Goal: Find contact information: Find contact information

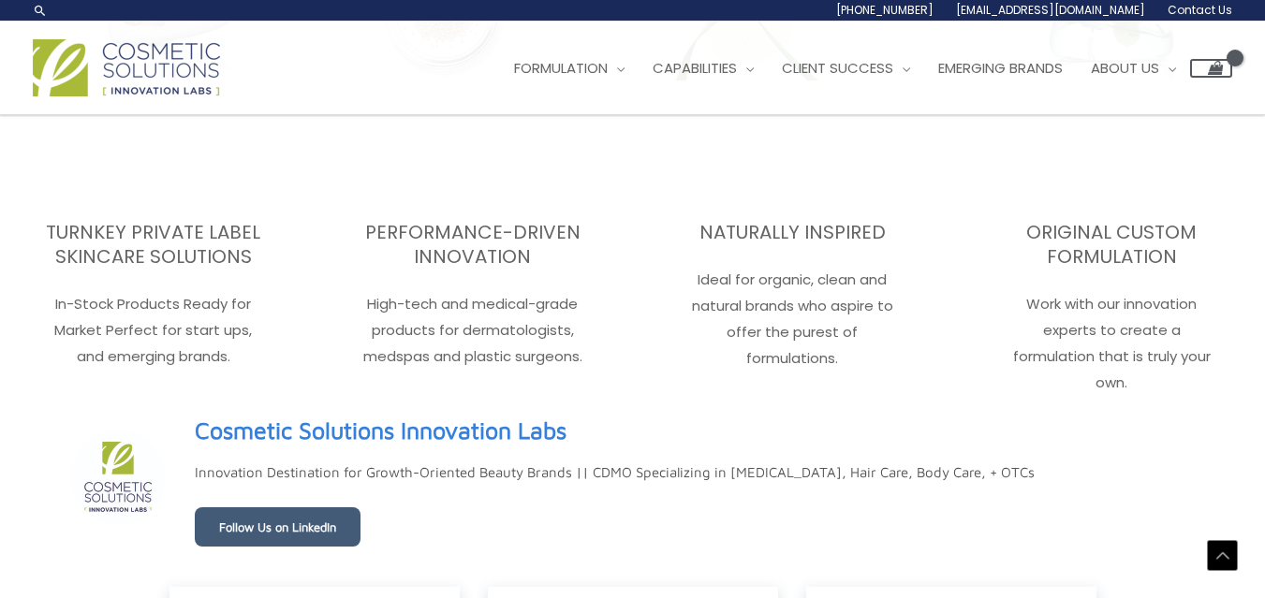
scroll to position [2780, 0]
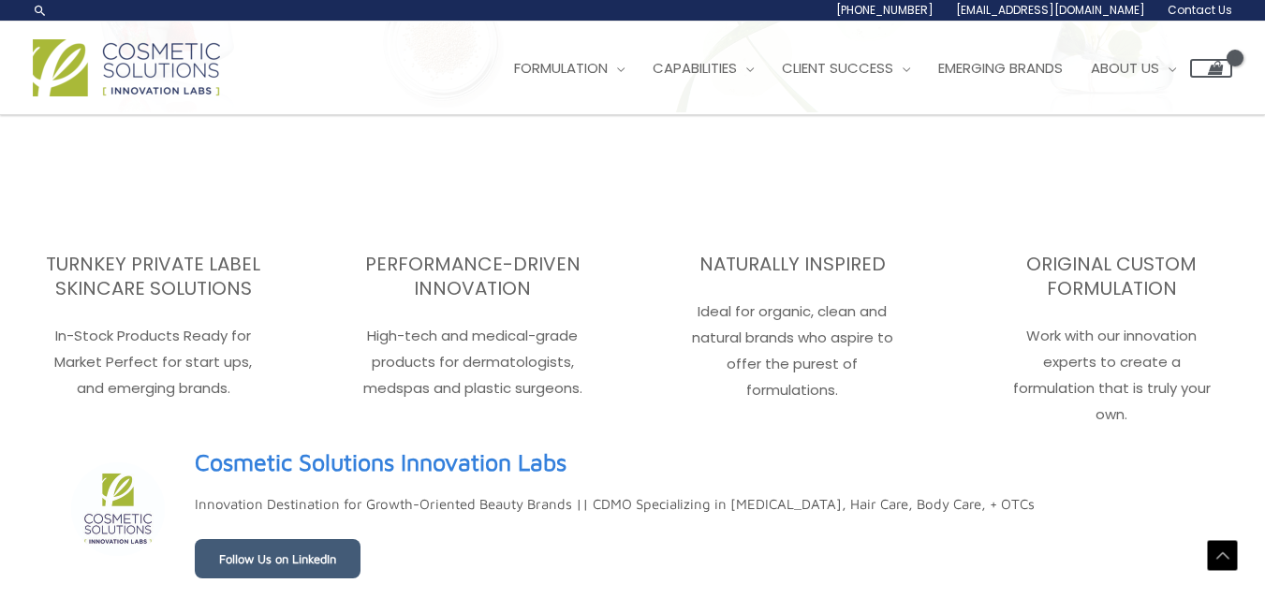
drag, startPoint x: 1272, startPoint y: 71, endPoint x: 1237, endPoint y: 482, distance: 412.5
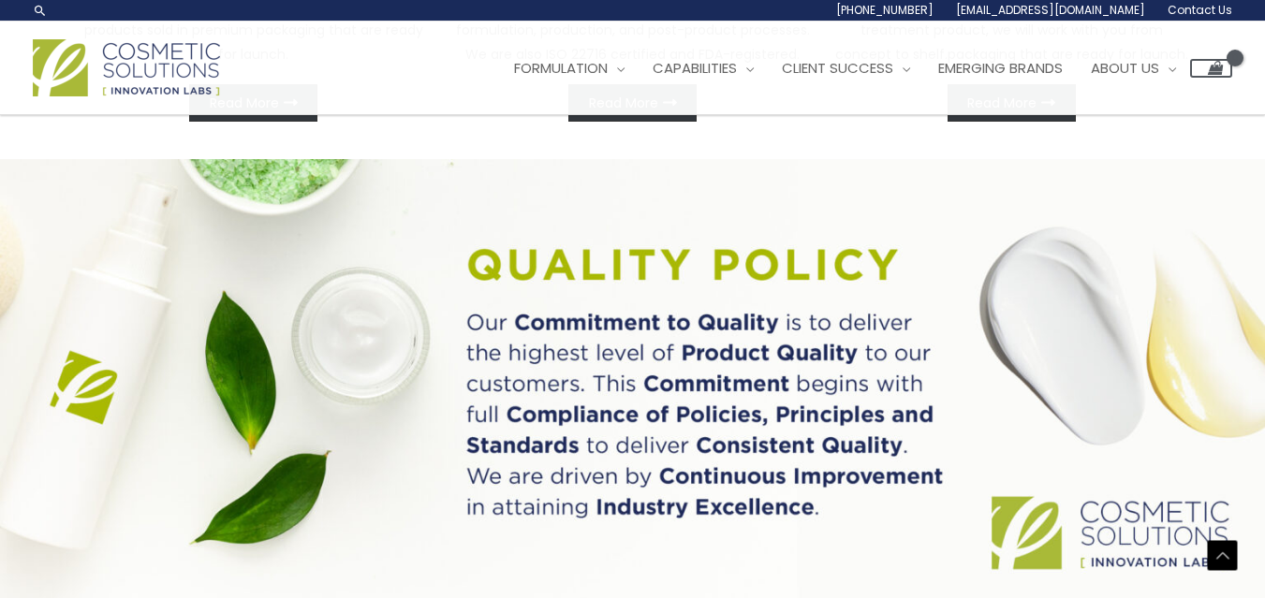
scroll to position [1098, 0]
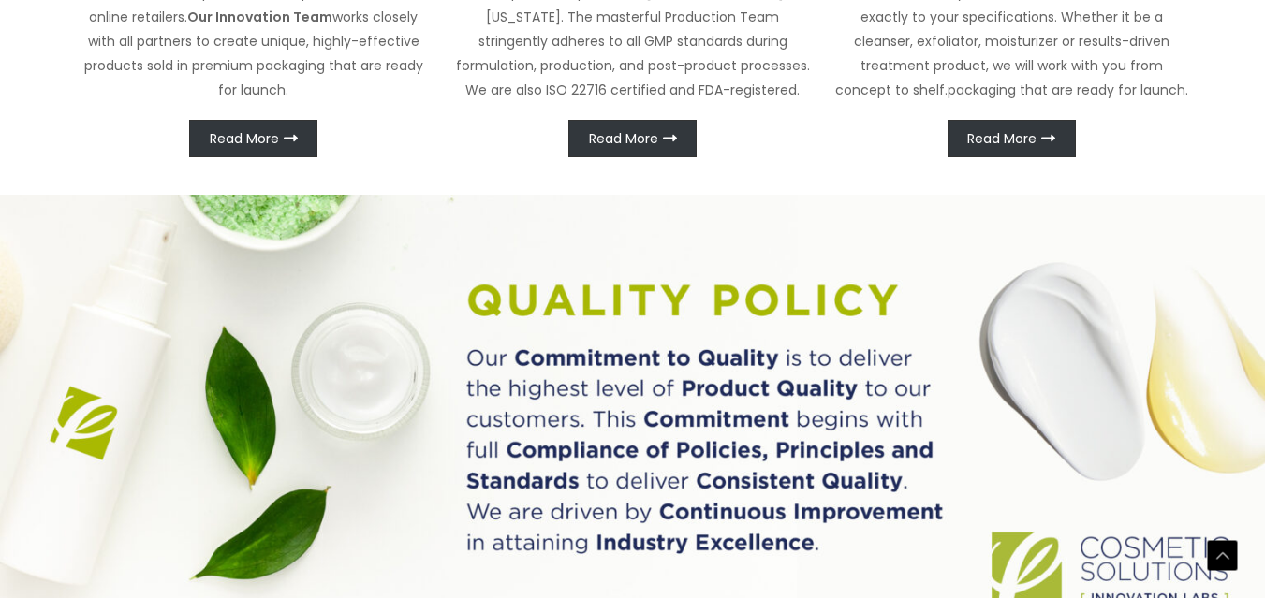
click at [265, 385] on img at bounding box center [632, 419] width 1265 height 448
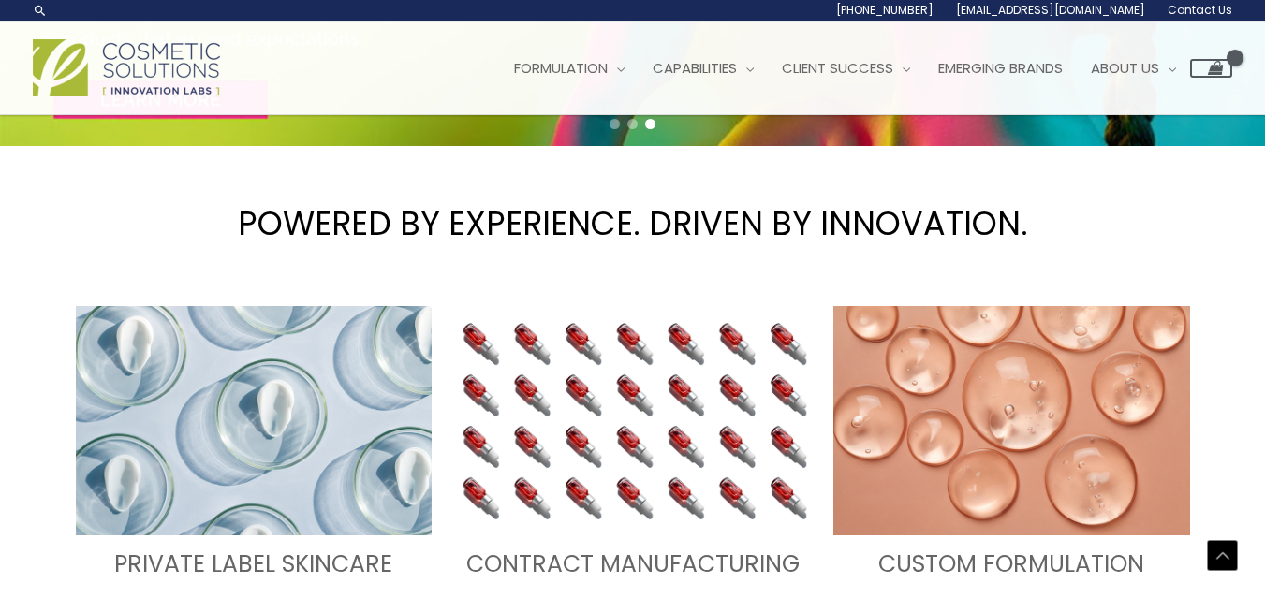
scroll to position [449, 0]
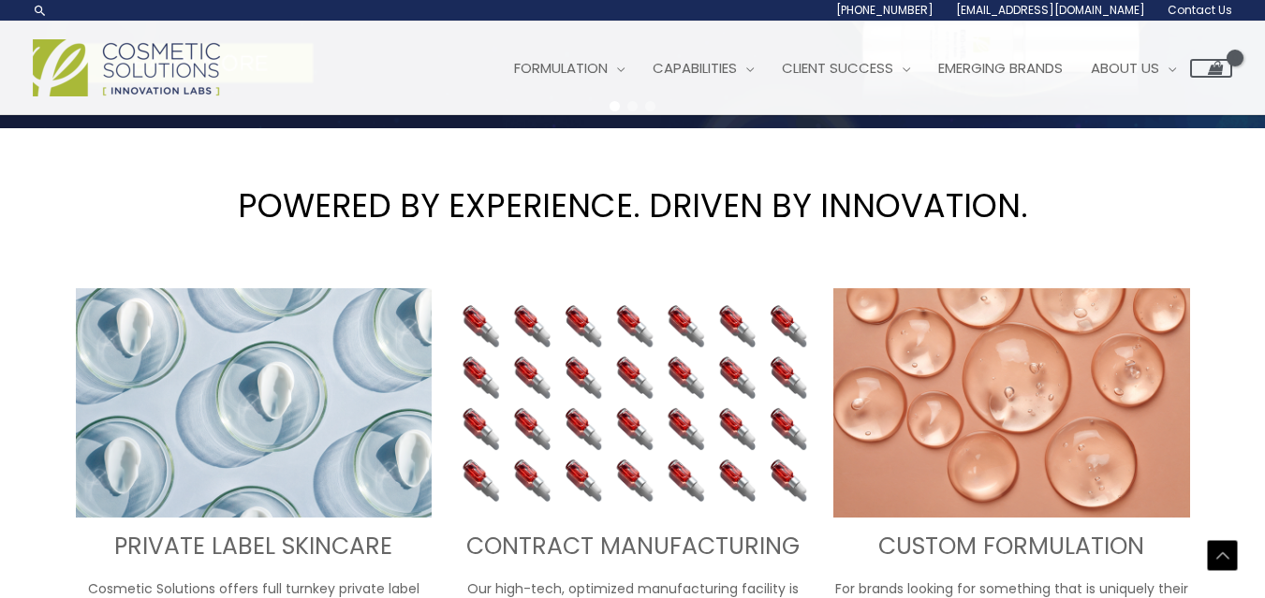
click at [1032, 383] on img at bounding box center [1011, 403] width 357 height 230
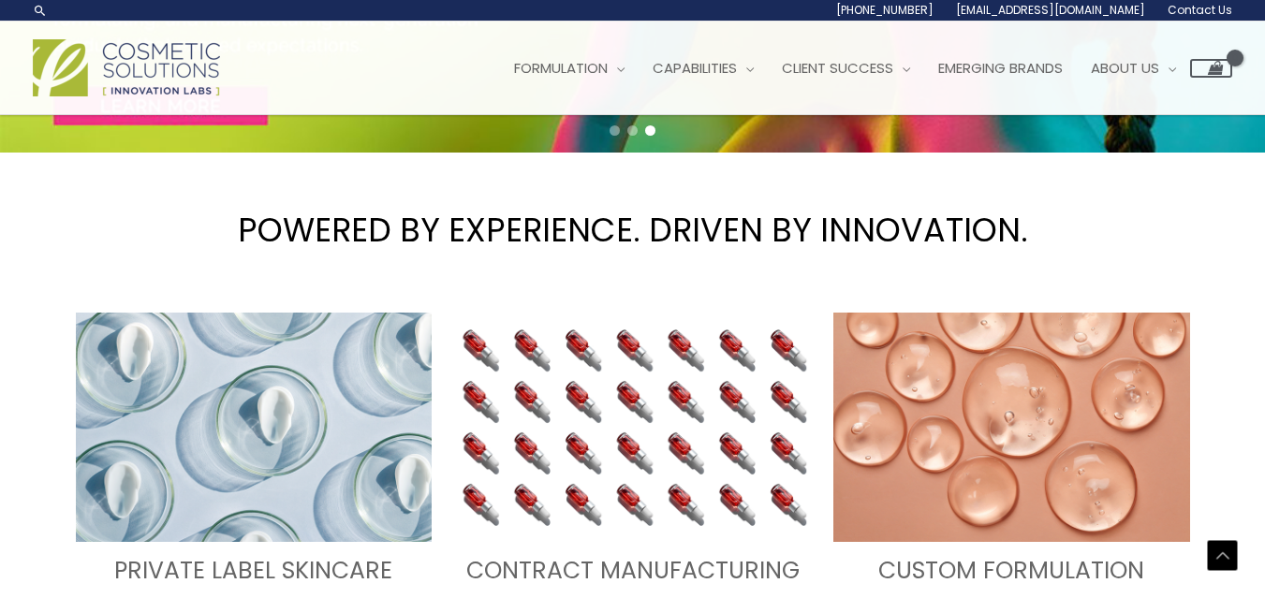
click at [622, 361] on img at bounding box center [632, 428] width 357 height 230
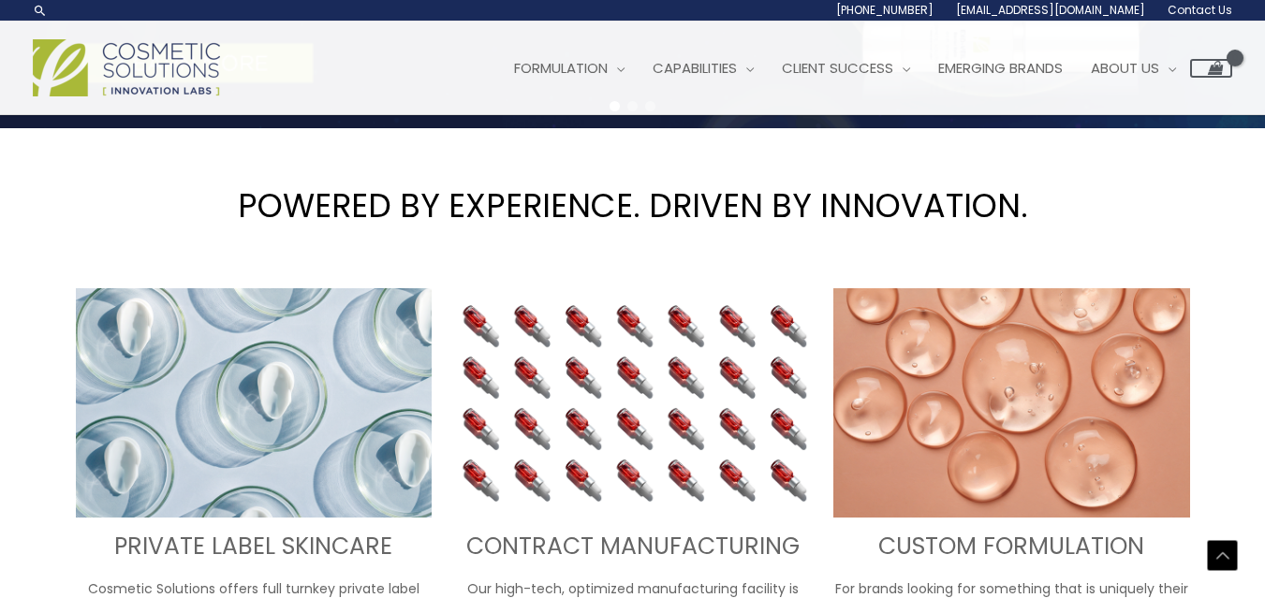
click at [384, 373] on img at bounding box center [254, 403] width 357 height 230
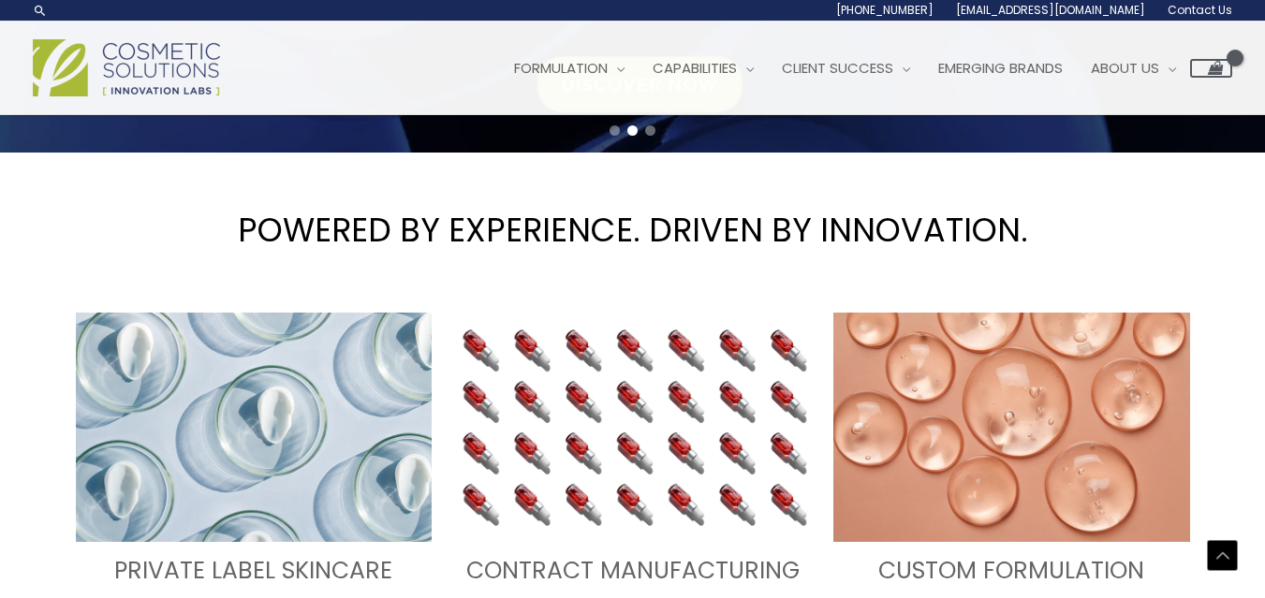
click at [912, 375] on img at bounding box center [1011, 428] width 357 height 230
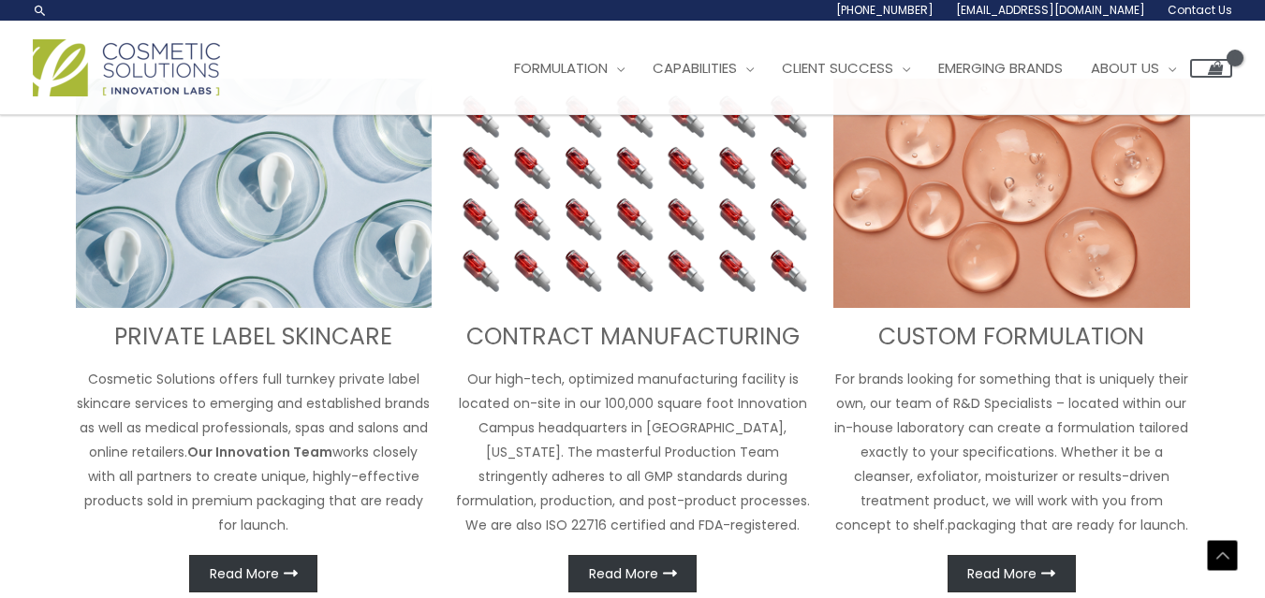
scroll to position [658, 0]
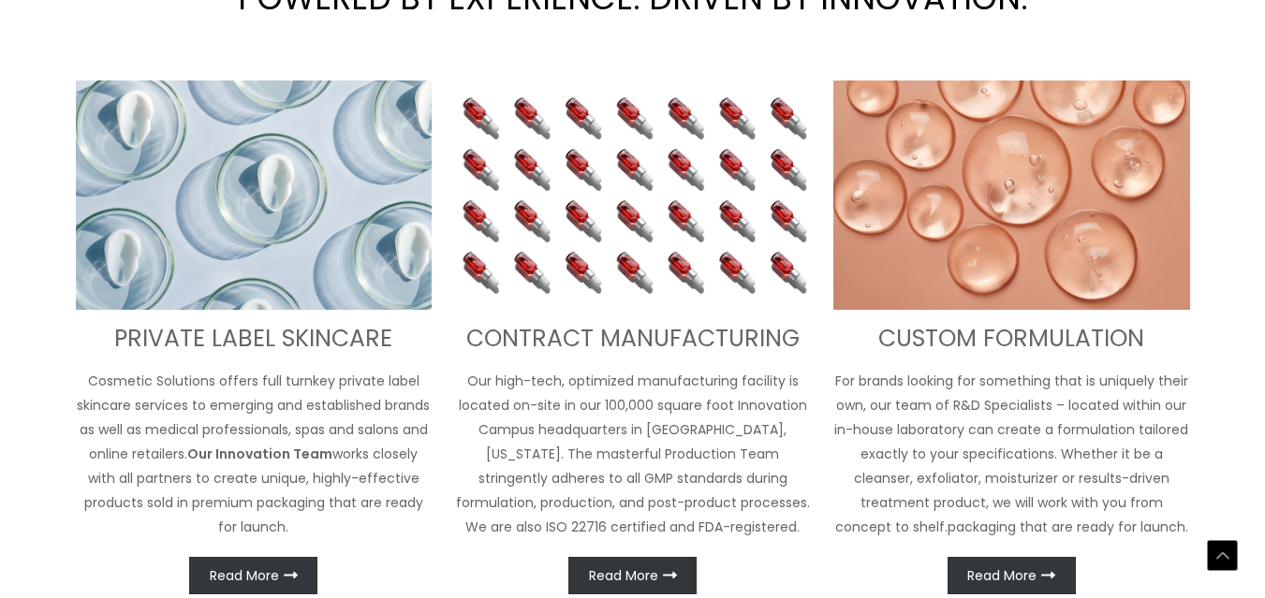
click at [274, 328] on h3 "PRIVATE LABEL SKINCARE" at bounding box center [254, 339] width 357 height 31
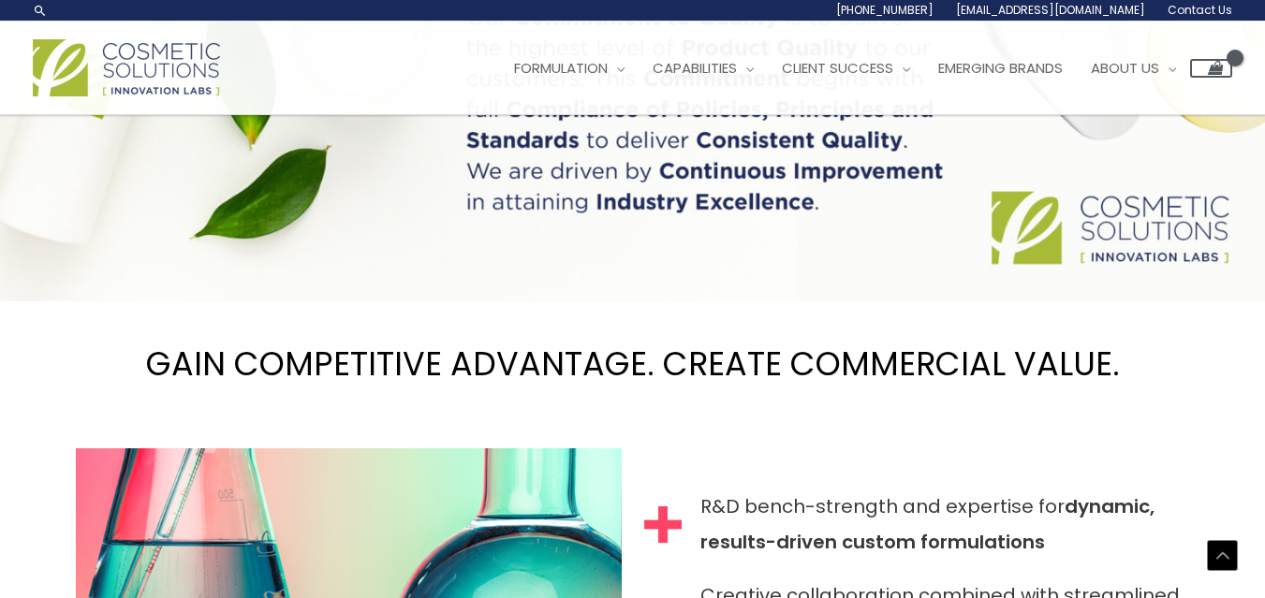
scroll to position [1434, 0]
click at [1115, 229] on img at bounding box center [632, 79] width 1265 height 448
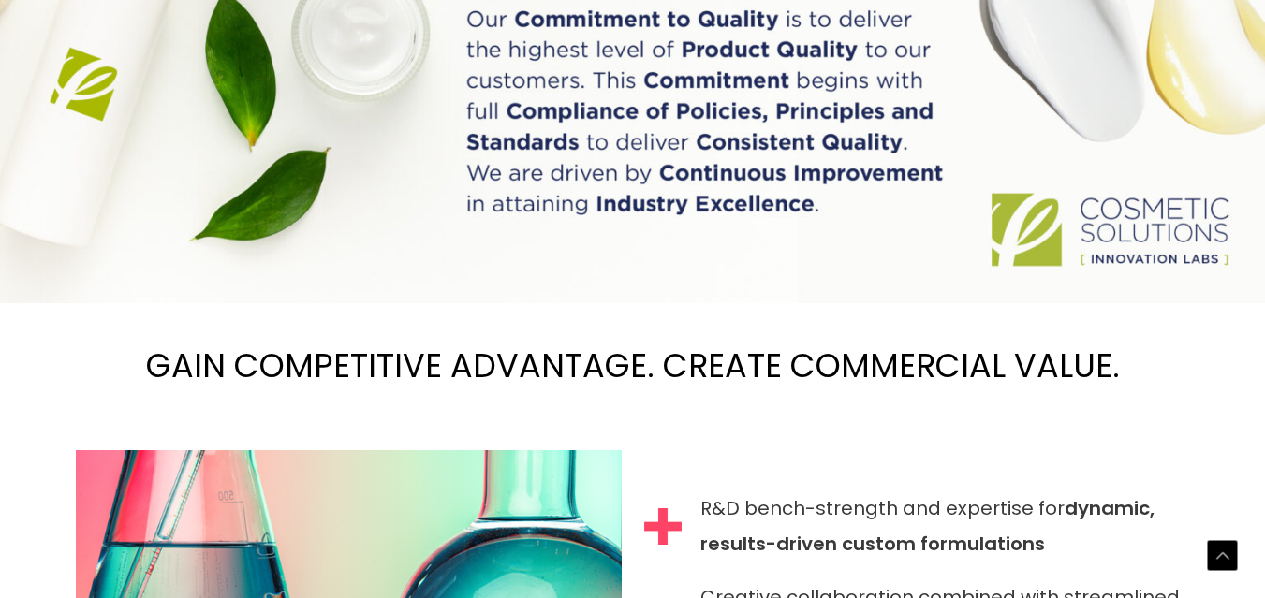
scroll to position [1459, 0]
click at [1115, 229] on img at bounding box center [632, 79] width 1265 height 448
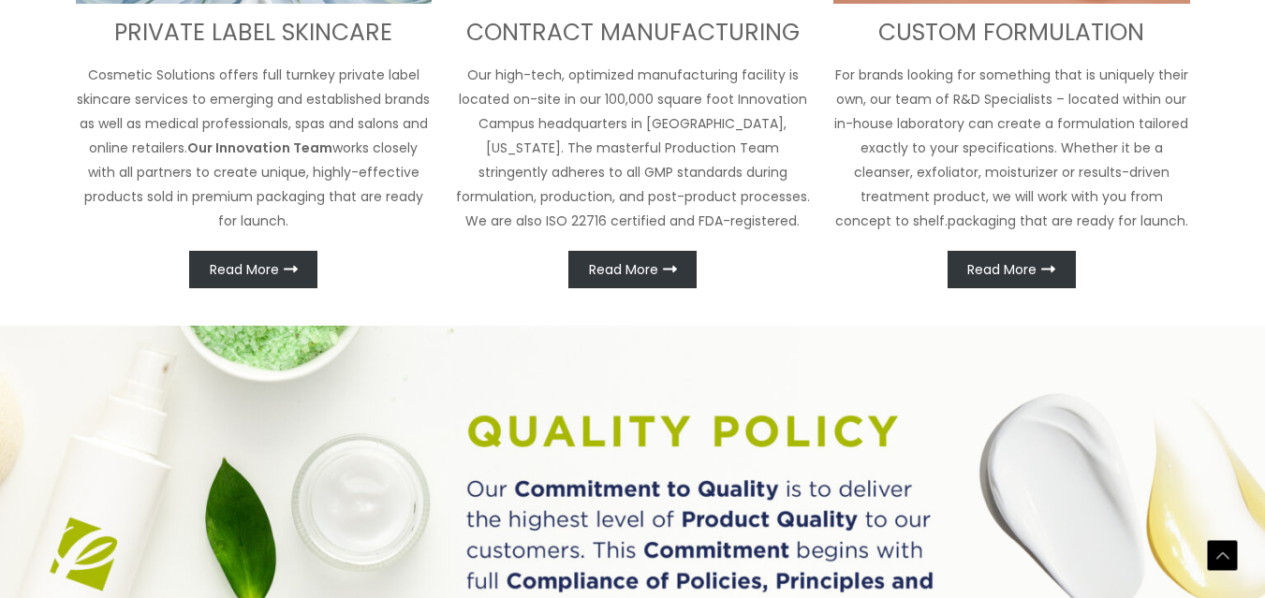
scroll to position [1001, 0]
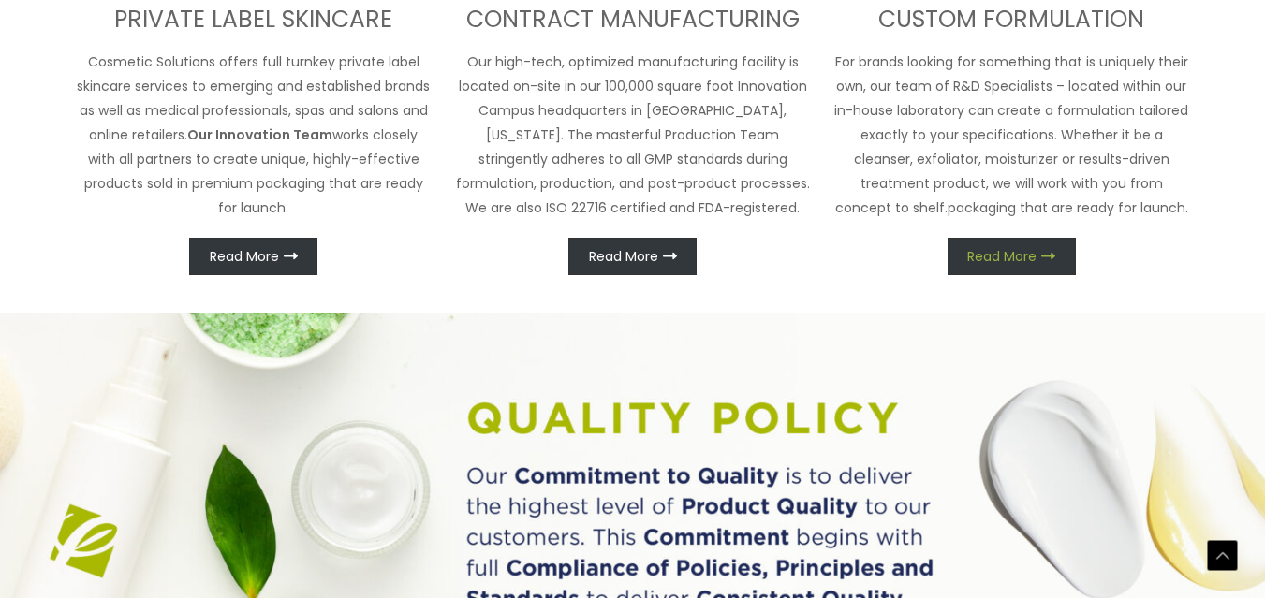
click at [1054, 253] on icon at bounding box center [1048, 256] width 14 height 14
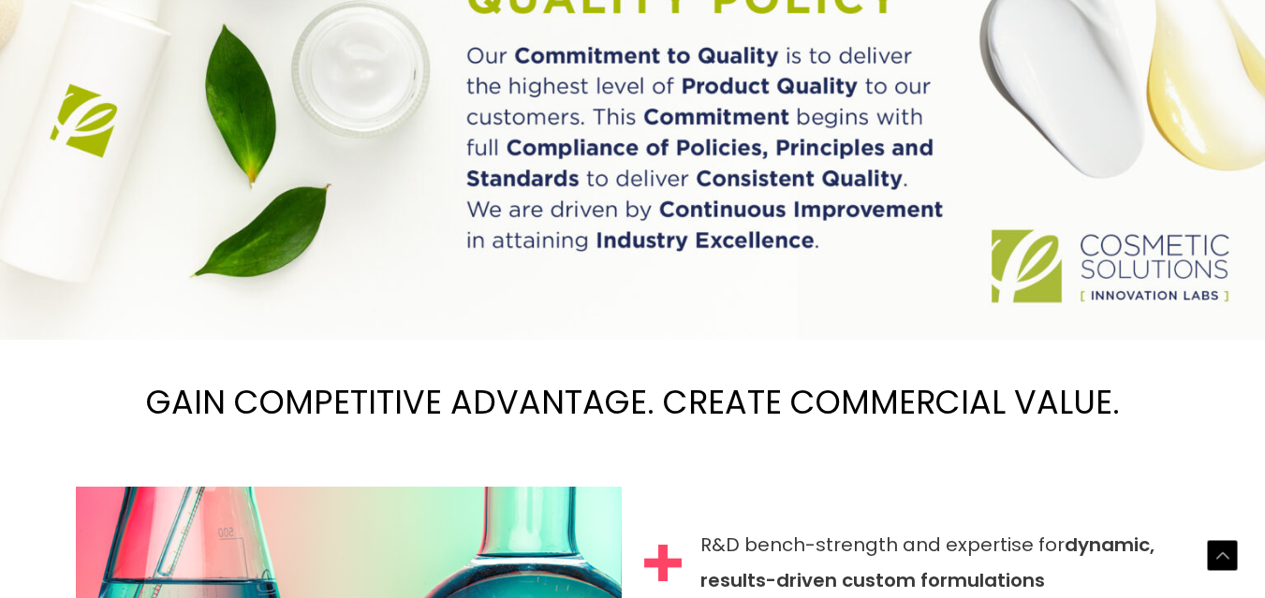
scroll to position [1434, 0]
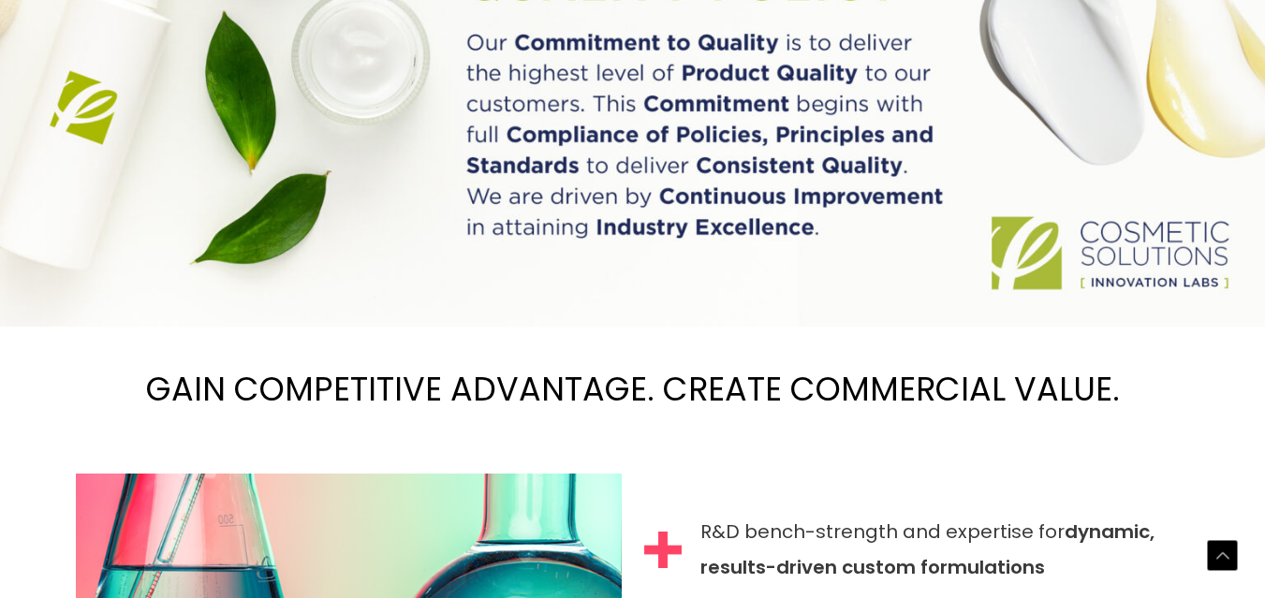
click at [455, 399] on h2 "GAIN COMPETITIVE ADVANTAGE. CREATE COMMERCIAL VALUE." at bounding box center [632, 389] width 1265 height 125
click at [731, 194] on img at bounding box center [632, 103] width 1265 height 448
click at [1072, 228] on img at bounding box center [632, 103] width 1265 height 448
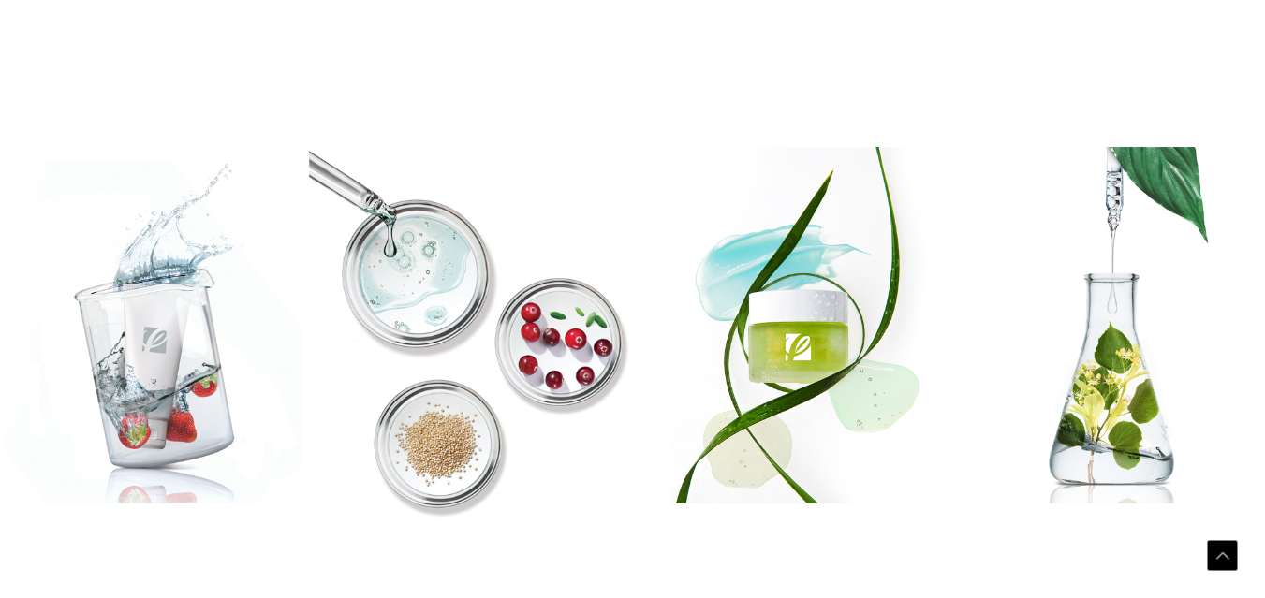
scroll to position [2390, 0]
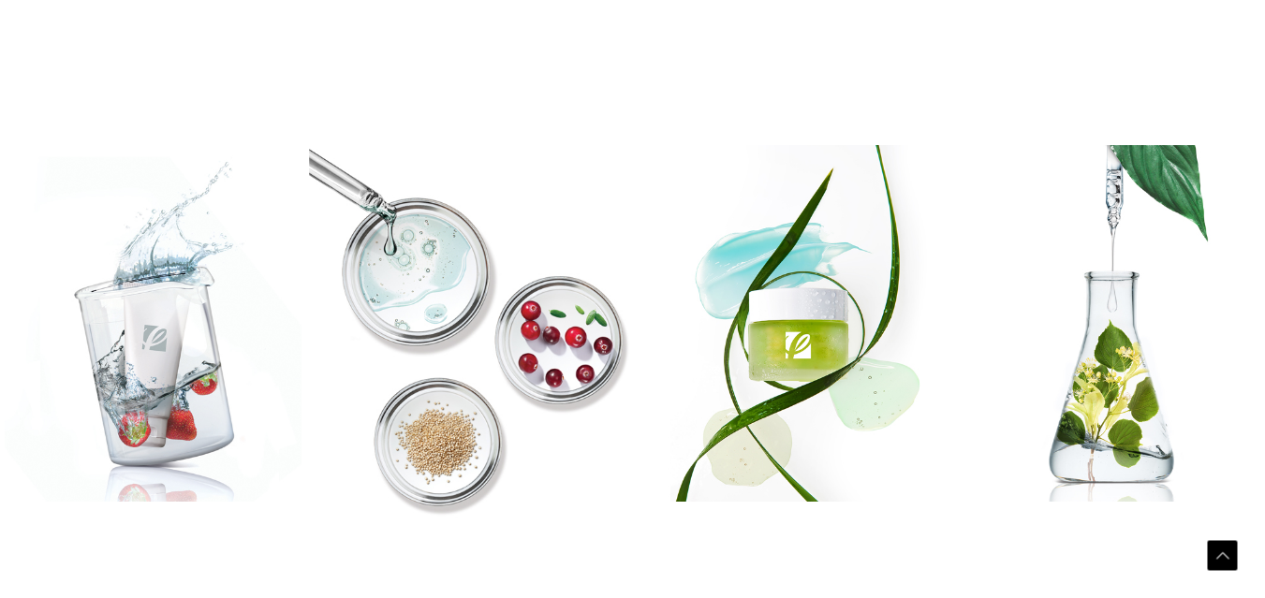
click at [452, 283] on img at bounding box center [472, 323] width 327 height 618
click at [408, 264] on img at bounding box center [472, 323] width 327 height 618
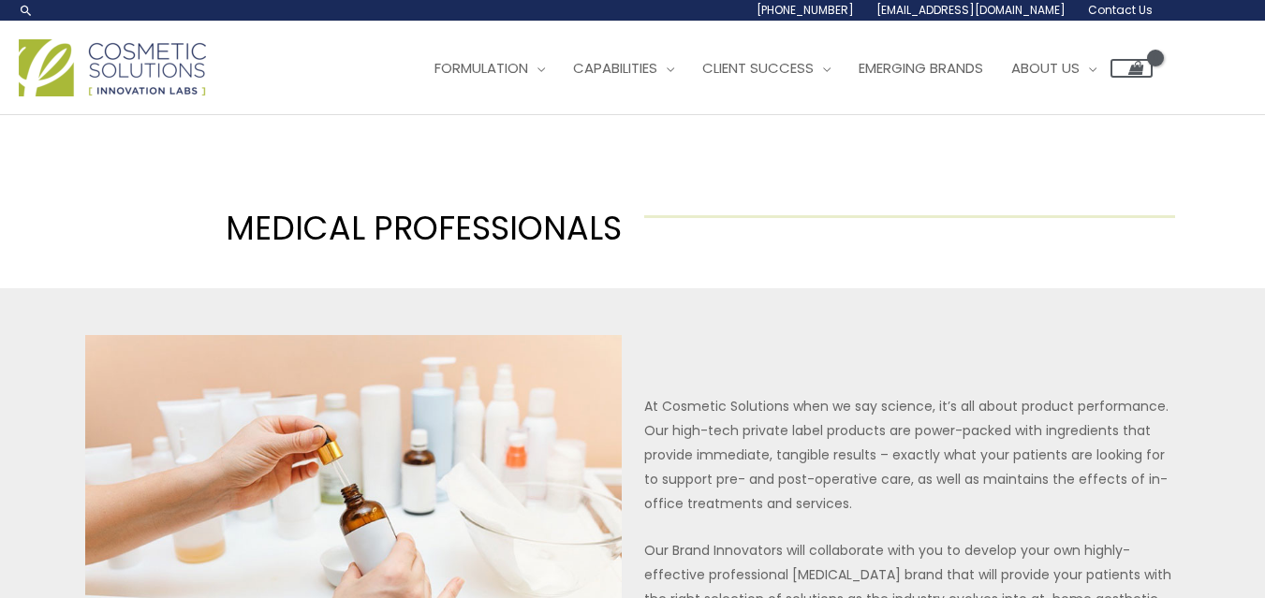
click at [1132, 3] on span "Contact Us" at bounding box center [1120, 10] width 65 height 16
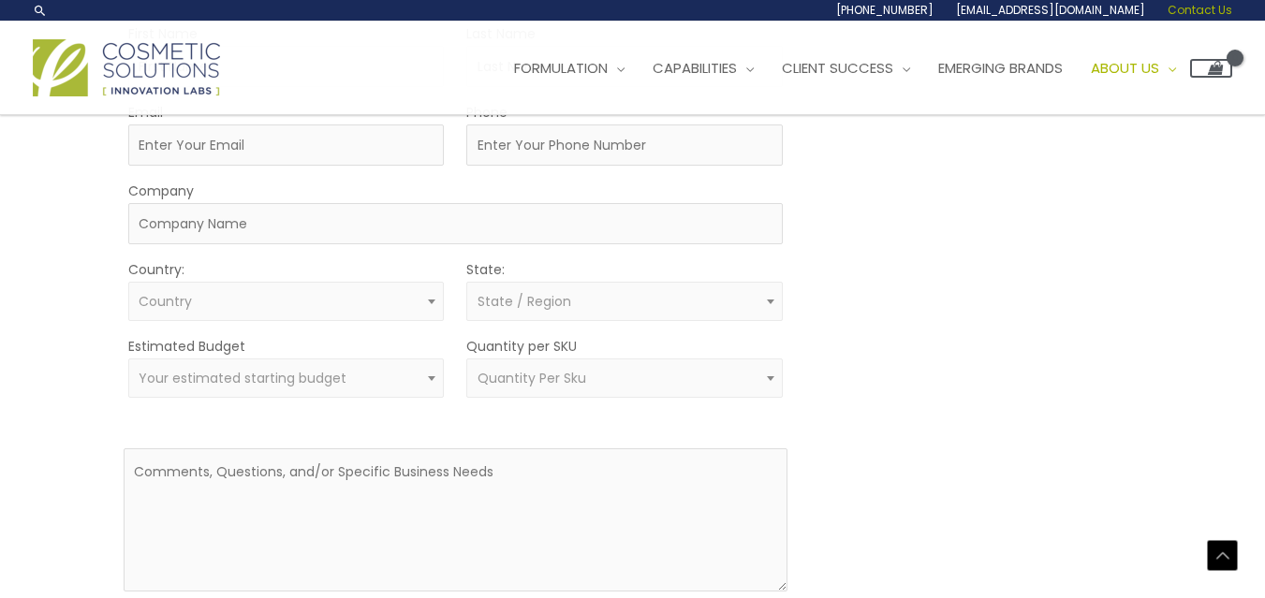
scroll to position [540, 0]
